Goal: Complete application form: Complete application form

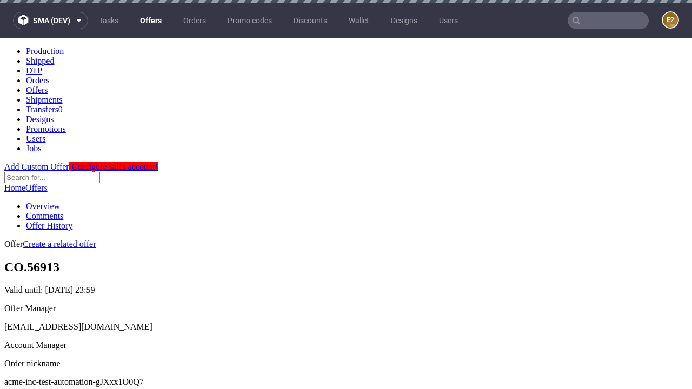
scroll to position [3, 0]
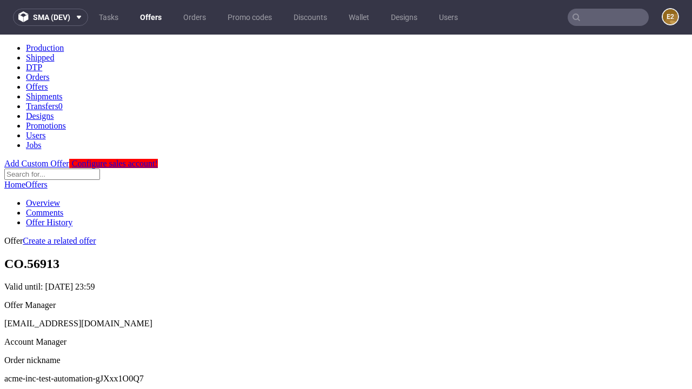
scroll to position [369, 0]
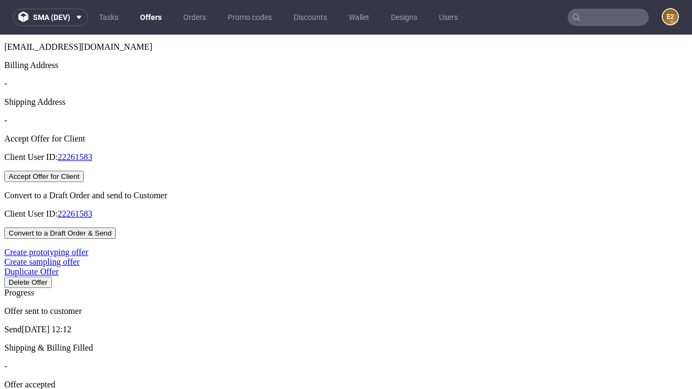
click at [84, 182] on button "Accept Offer for Client" at bounding box center [44, 176] width 80 height 11
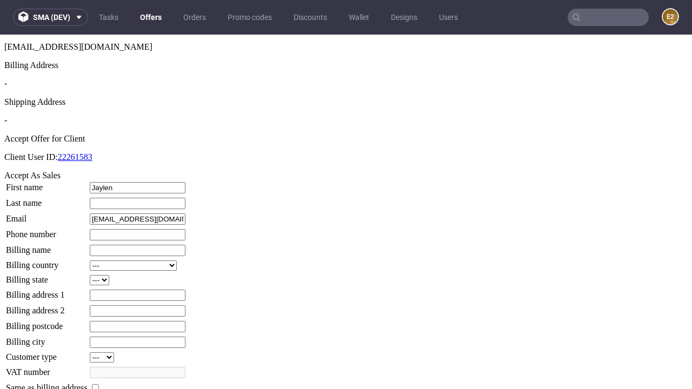
type input "Jaylen"
type input "Medhurst"
type input "1509813888"
type input "Giuseppe46"
select select "13"
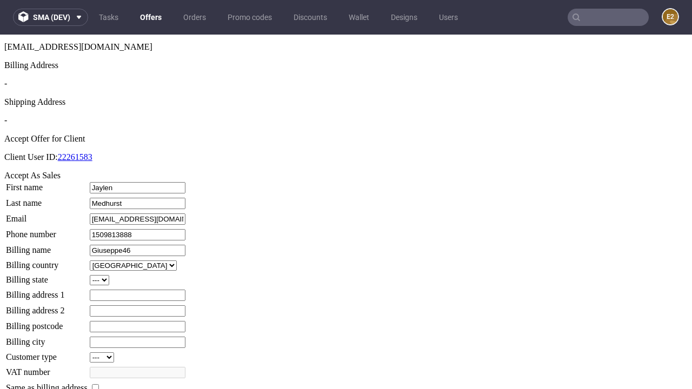
type input "Giuseppe46"
type input "52 Van Drove"
select select "132"
type input "52 Van Drove"
type input "PD86 1TU"
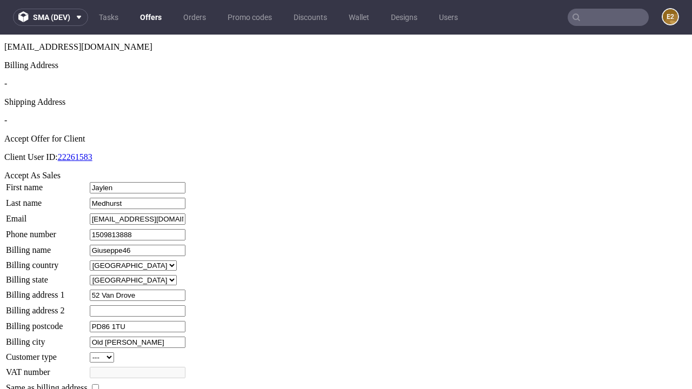
type input "Old [PERSON_NAME]"
click at [99, 385] on input "checkbox" at bounding box center [95, 388] width 7 height 7
checkbox input "true"
type input "Giuseppe46"
select select "13"
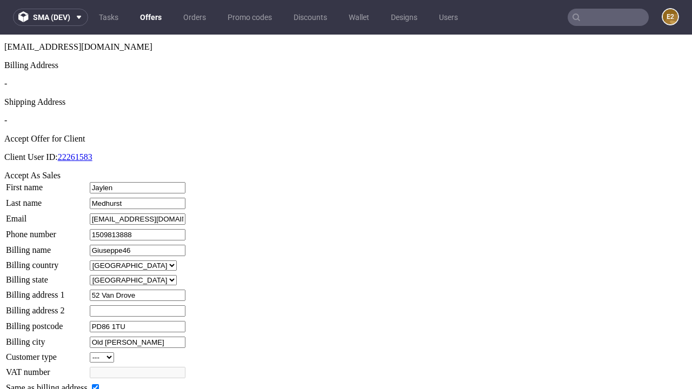
type input "52 Van Drove"
type input "PD86 1TU"
type input "Old [PERSON_NAME]"
select select "132"
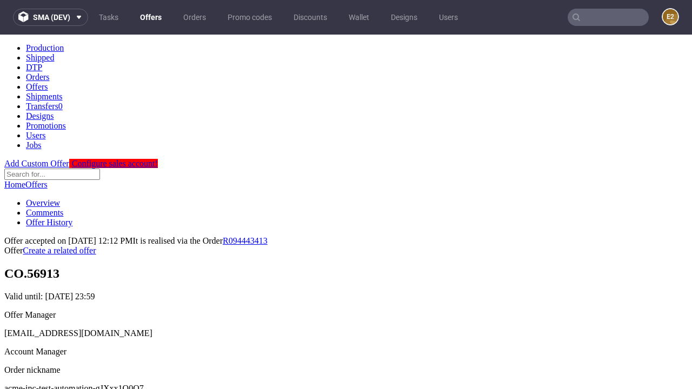
scroll to position [0, 0]
